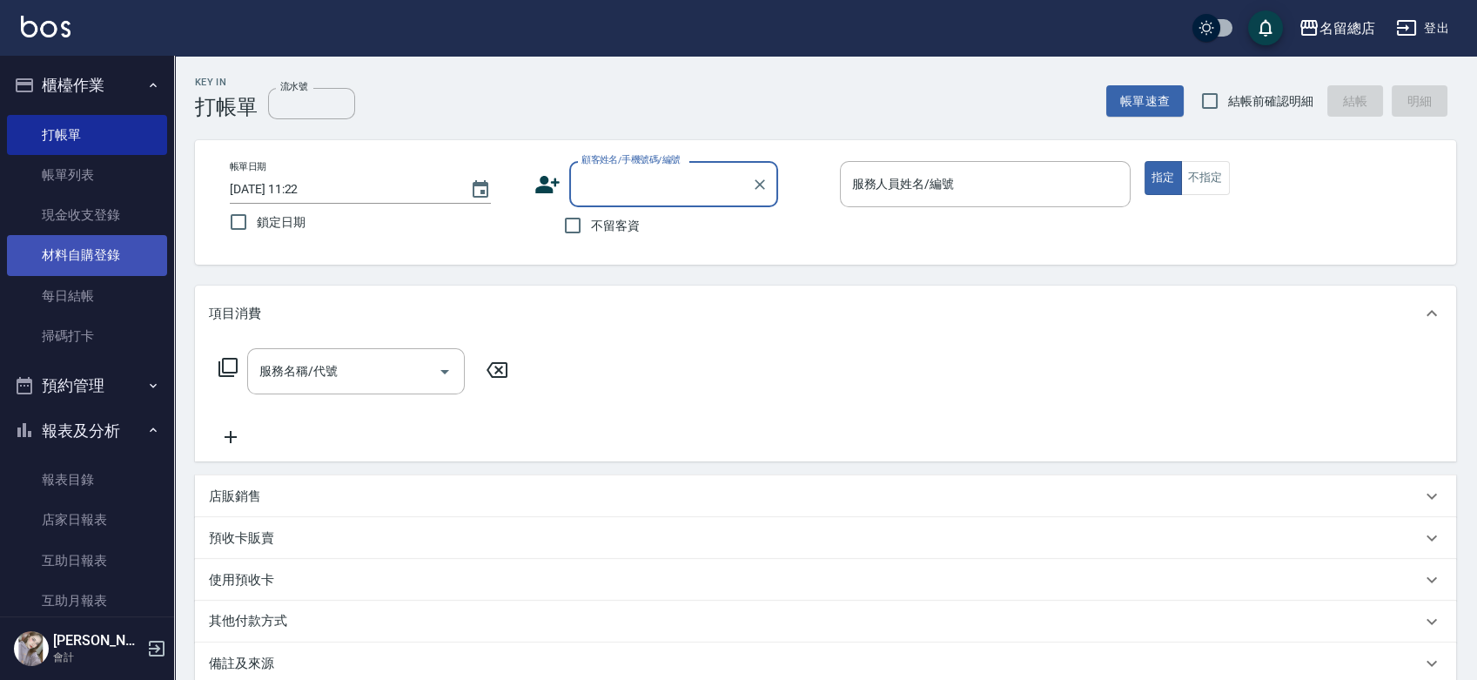
click at [111, 244] on link "材料自購登錄" at bounding box center [87, 255] width 160 height 40
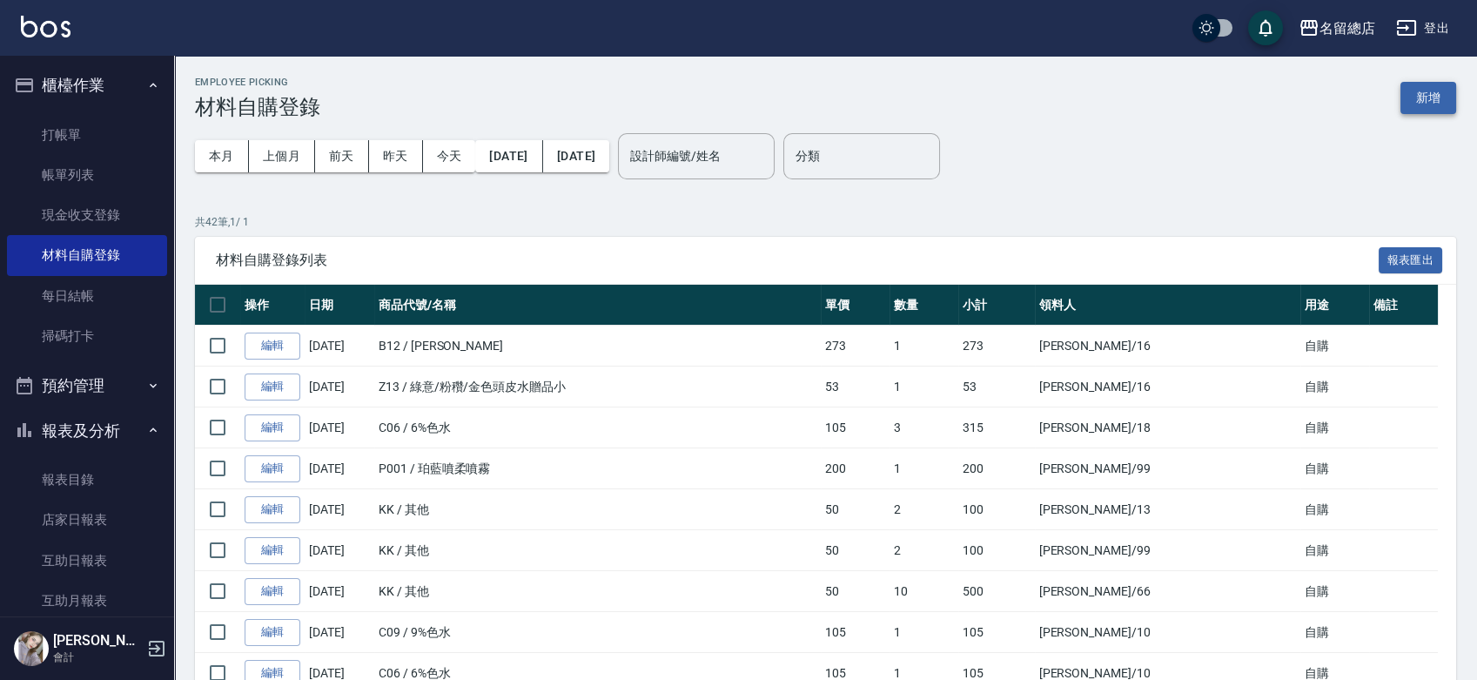
click at [1425, 86] on button "新增" at bounding box center [1428, 98] width 56 height 32
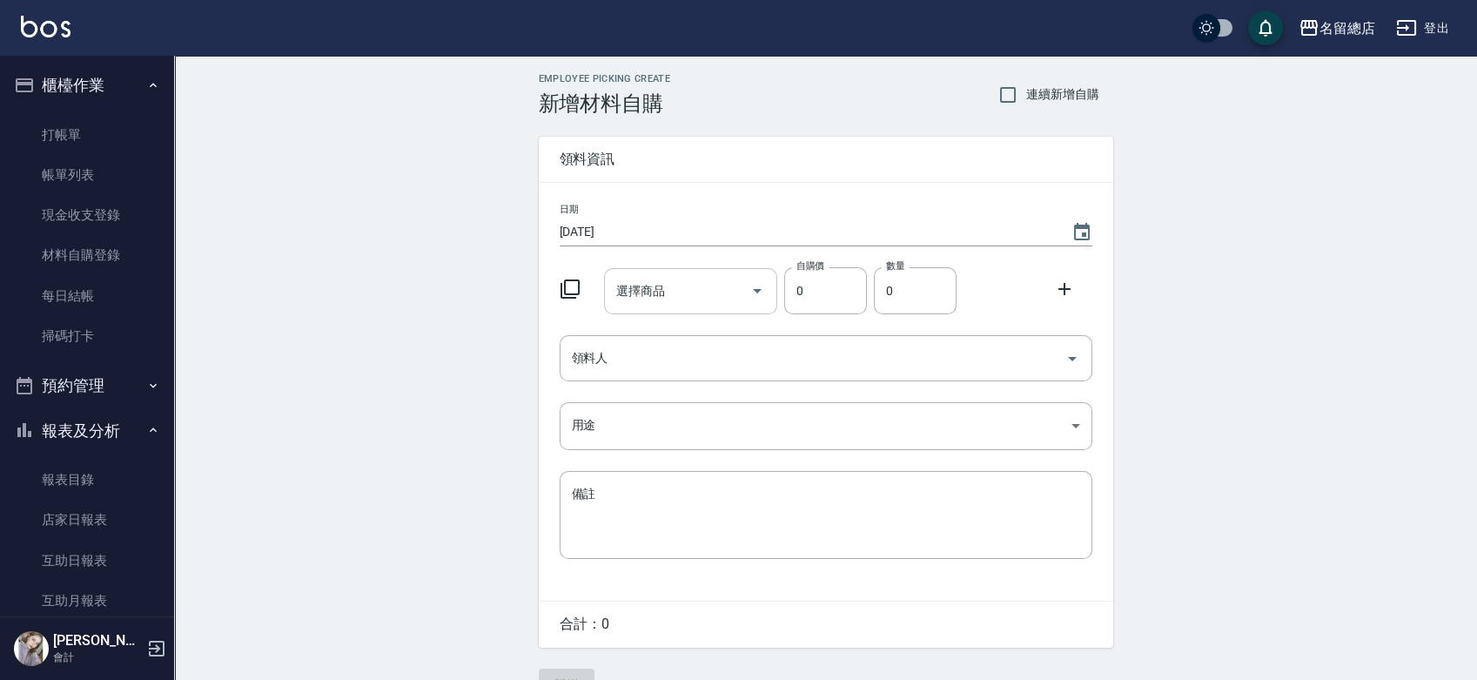
click at [667, 281] on input "選擇商品" at bounding box center [677, 291] width 131 height 30
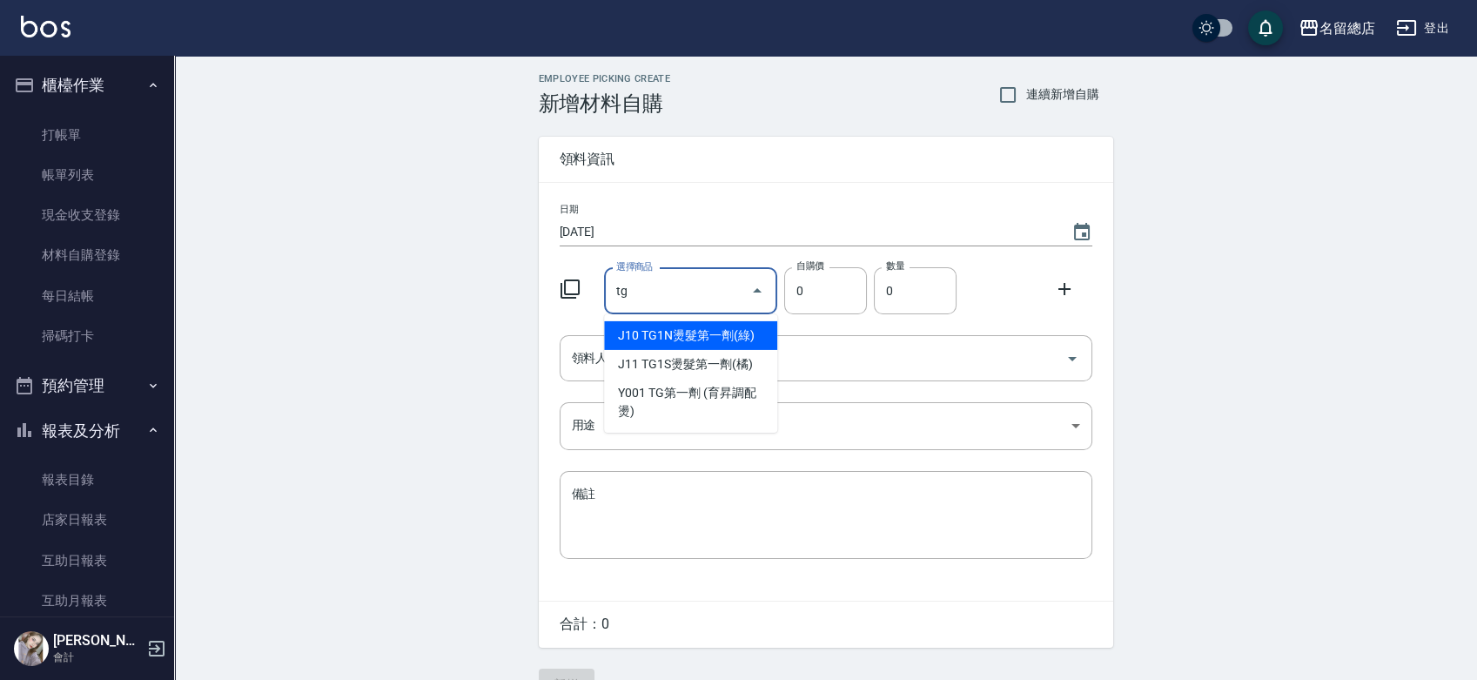
type input "TG1N燙髮第一劑(綠)"
click at [737, 329] on li "J10 TG1N燙髮第一劑(綠)" at bounding box center [690, 335] width 173 height 29
type input "200"
type input "1"
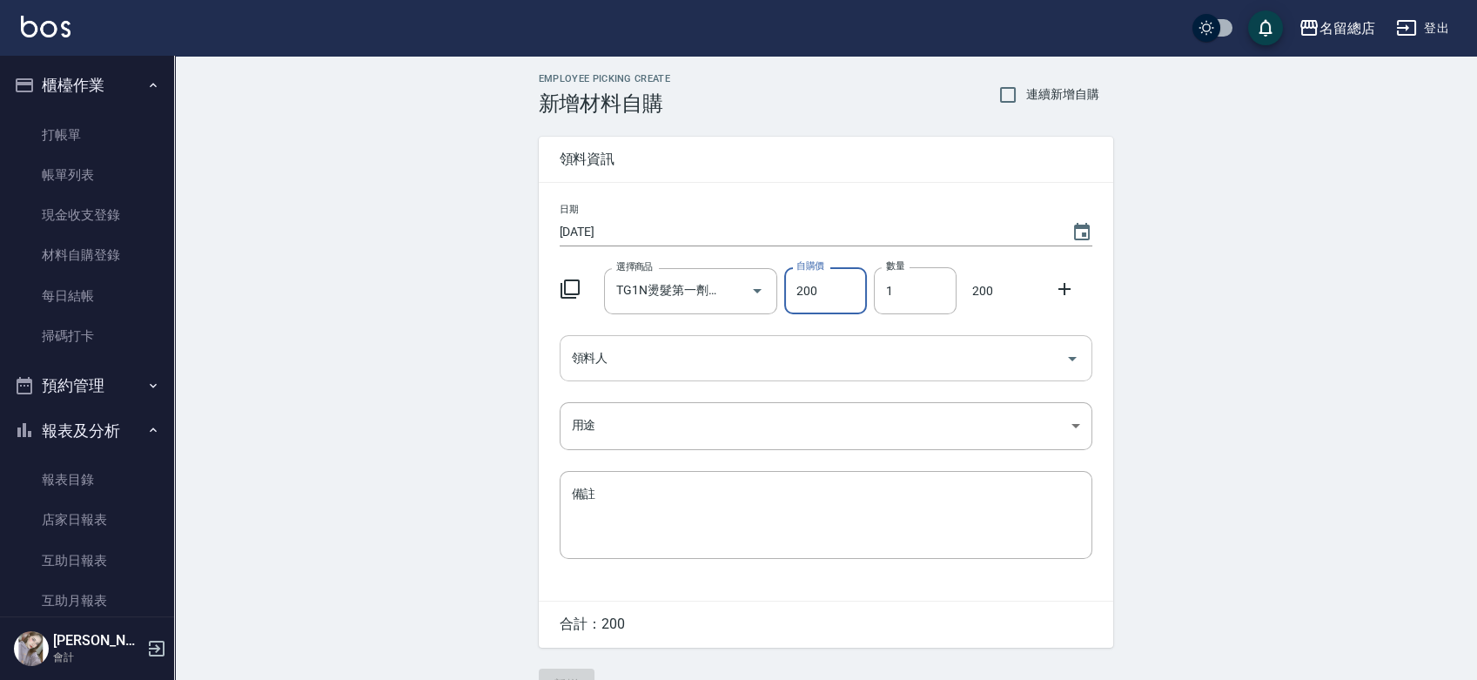
click at [694, 356] on input "領料人" at bounding box center [812, 358] width 491 height 30
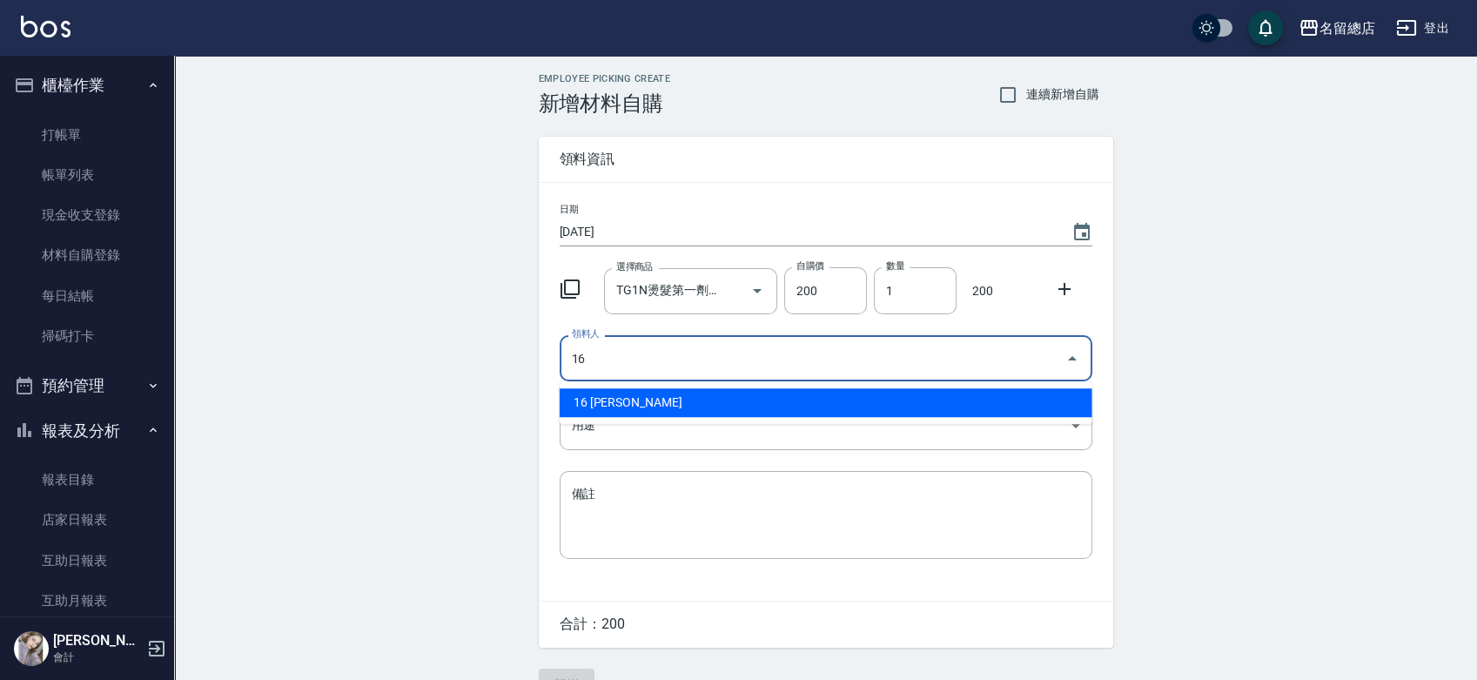
type input "16 [PERSON_NAME]"
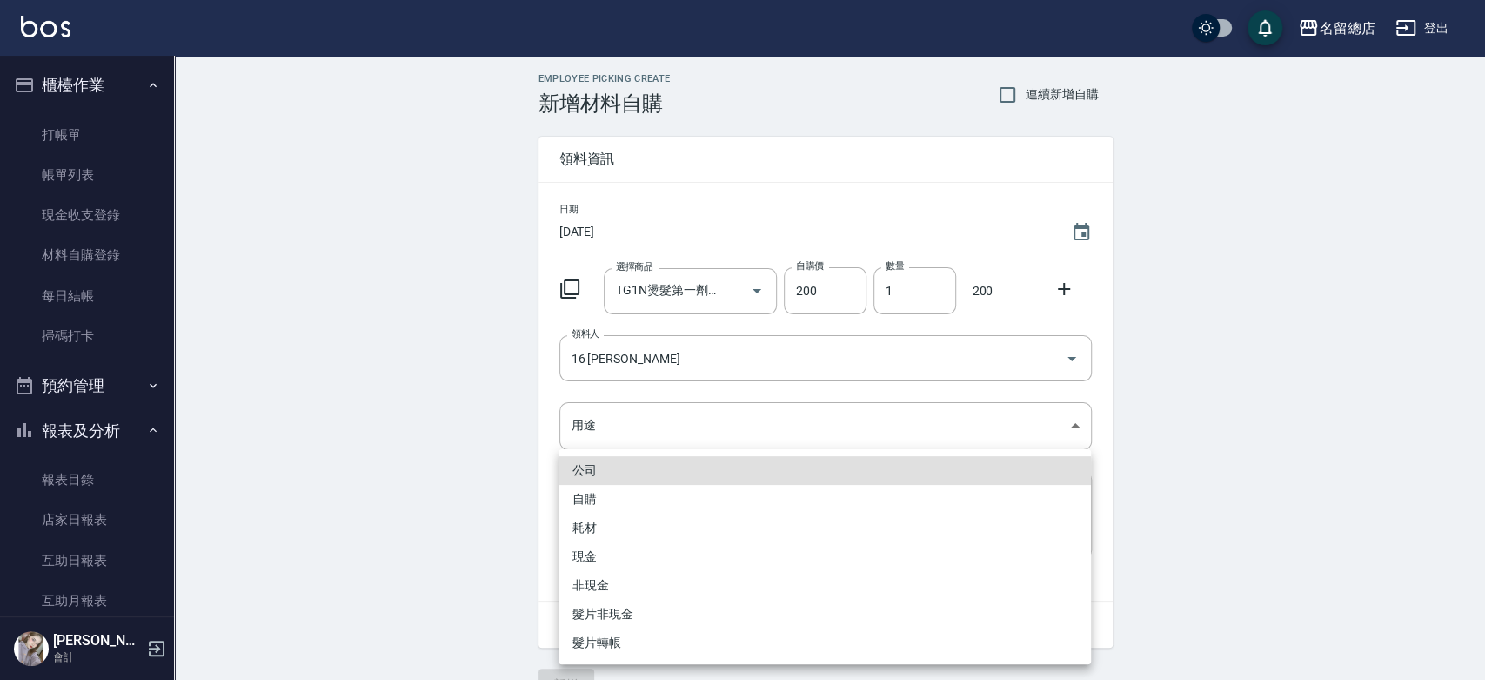
click at [648, 500] on li "自購" at bounding box center [825, 499] width 533 height 29
type input "自購"
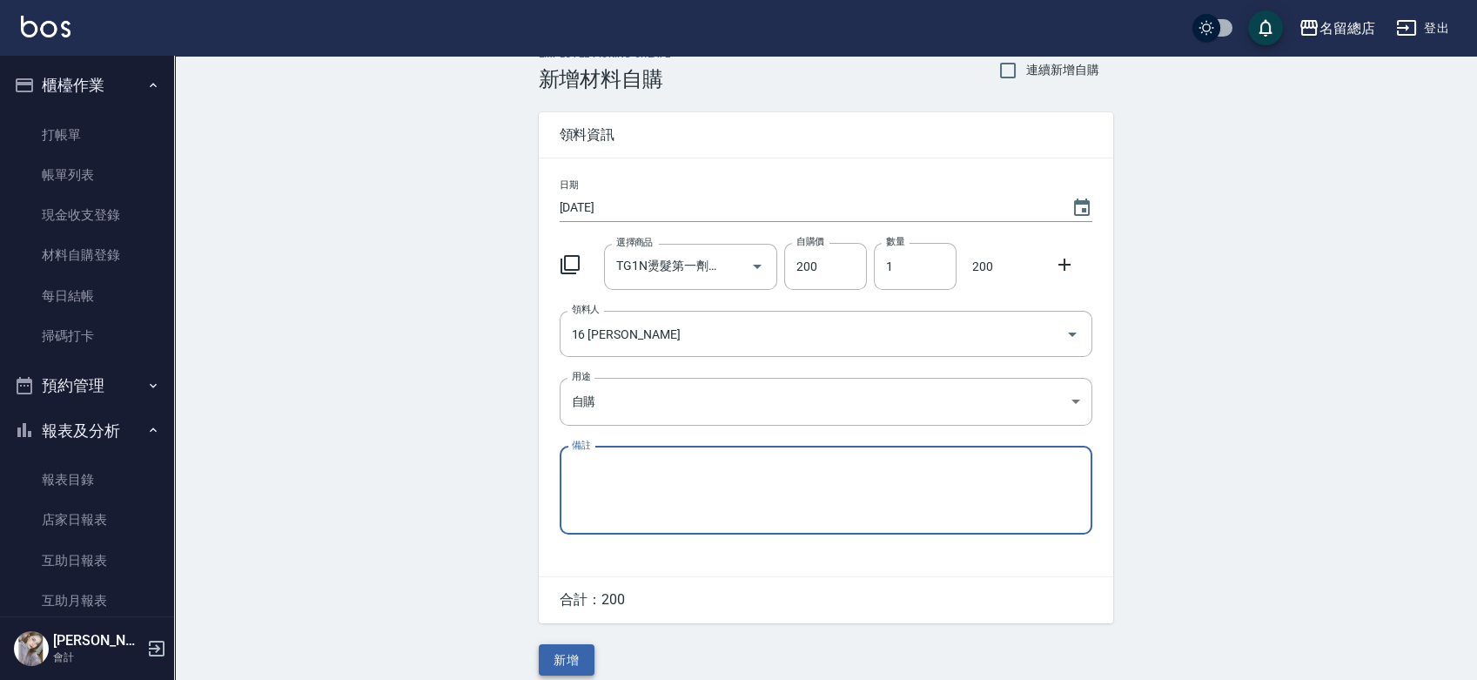
scroll to position [38, 0]
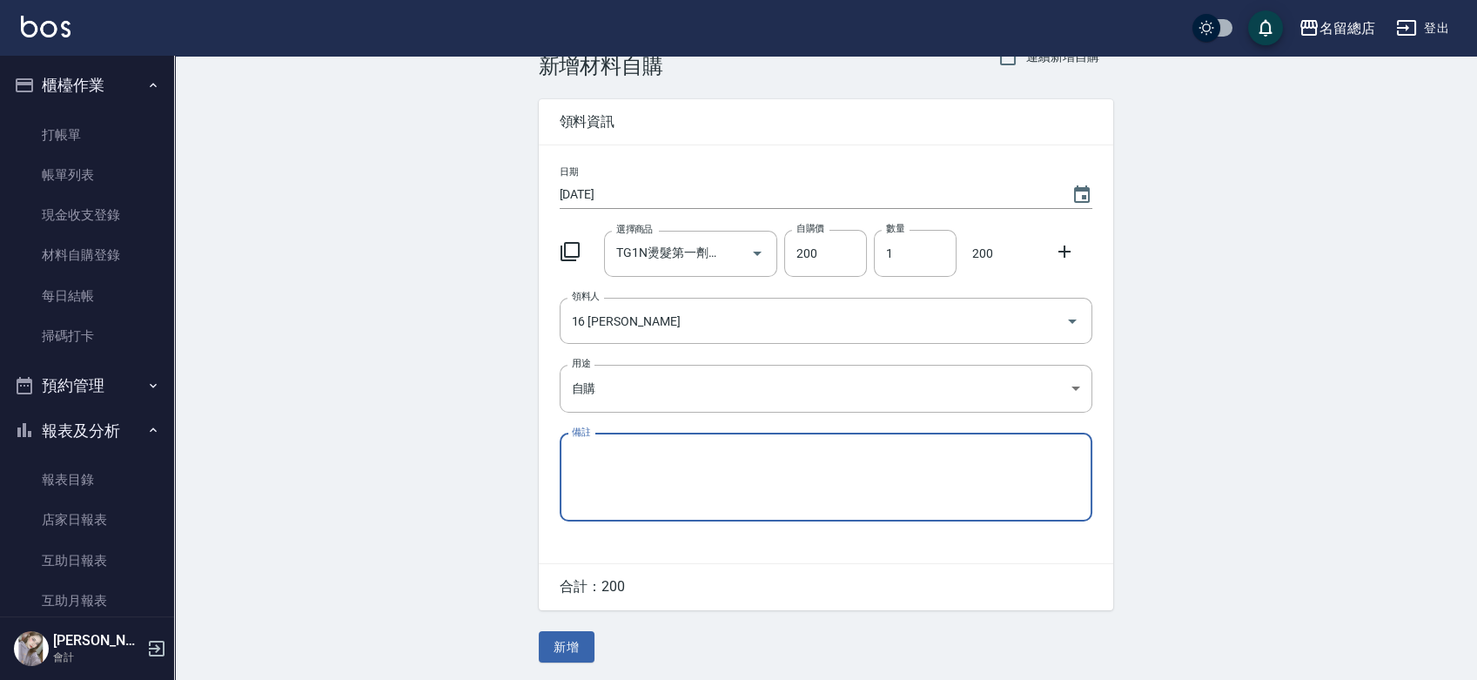
click at [563, 647] on button "新增" at bounding box center [567, 647] width 56 height 32
